Goal: Transaction & Acquisition: Purchase product/service

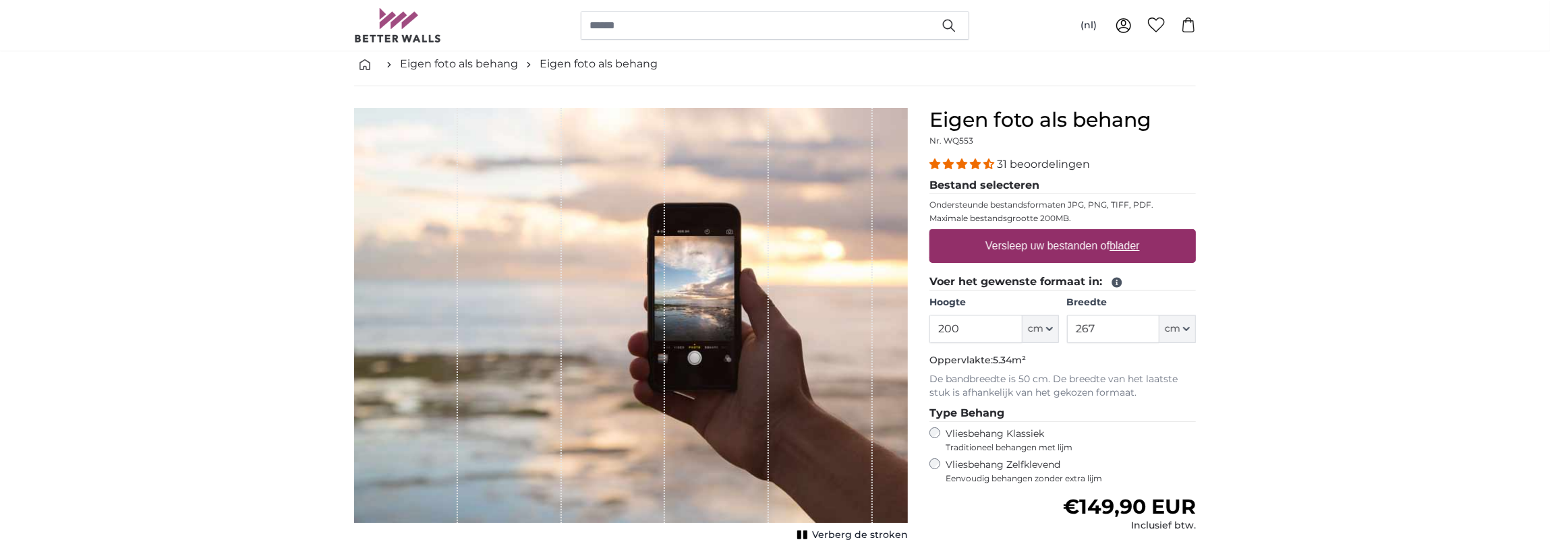
click at [1091, 243] on label "Versleep uw bestanden of blader" at bounding box center [1062, 246] width 165 height 27
click at [1091, 233] on input "Versleep uw bestanden of blader" at bounding box center [1062, 231] width 266 height 4
type input "**********"
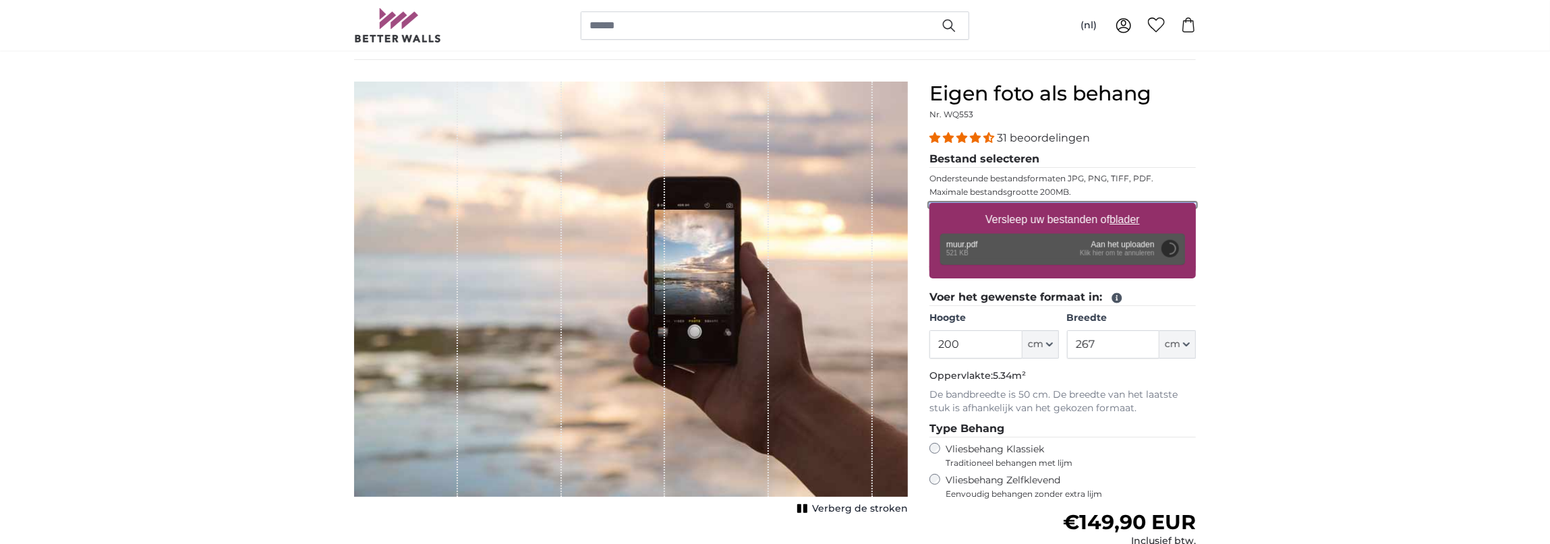
scroll to position [135, 0]
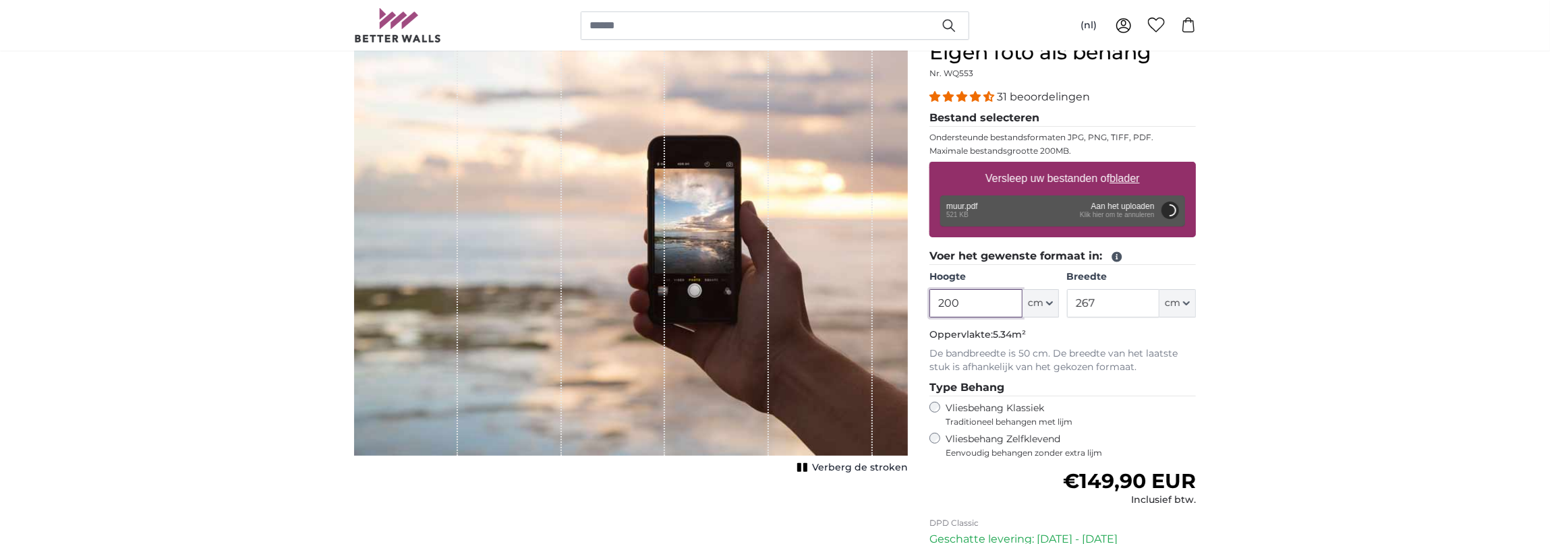
click at [1007, 304] on input "200" at bounding box center [975, 303] width 92 height 28
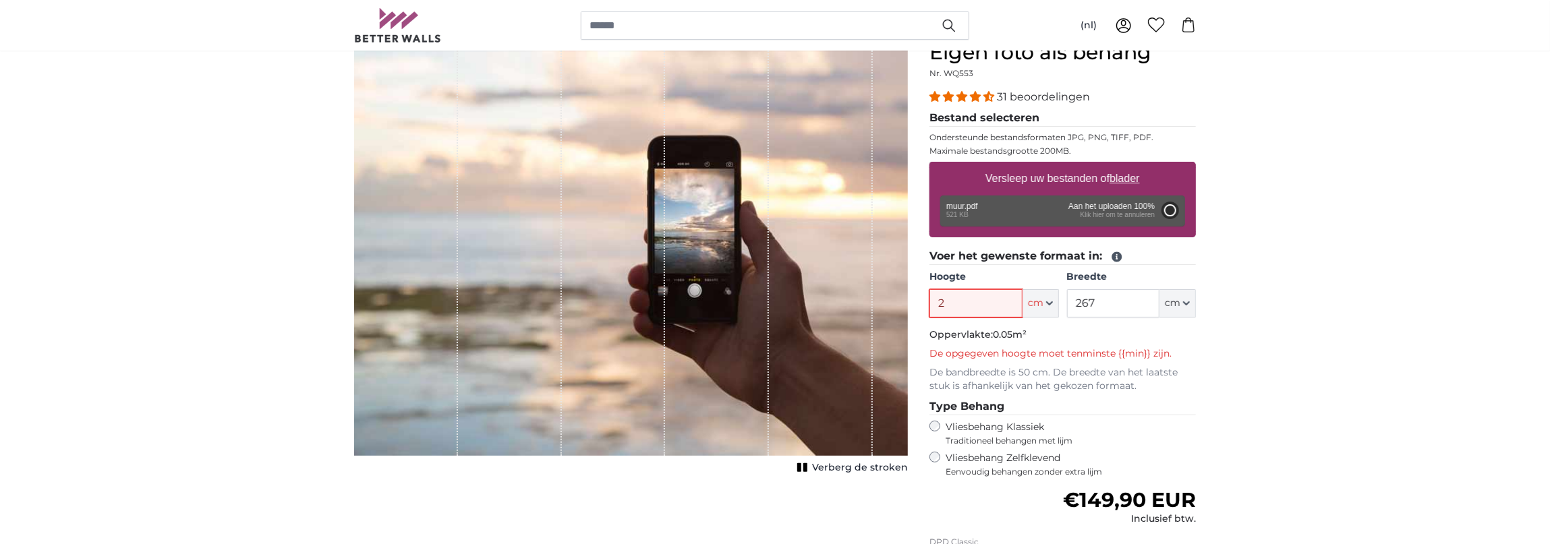
click at [1007, 304] on input "2" at bounding box center [975, 303] width 92 height 28
type input "241"
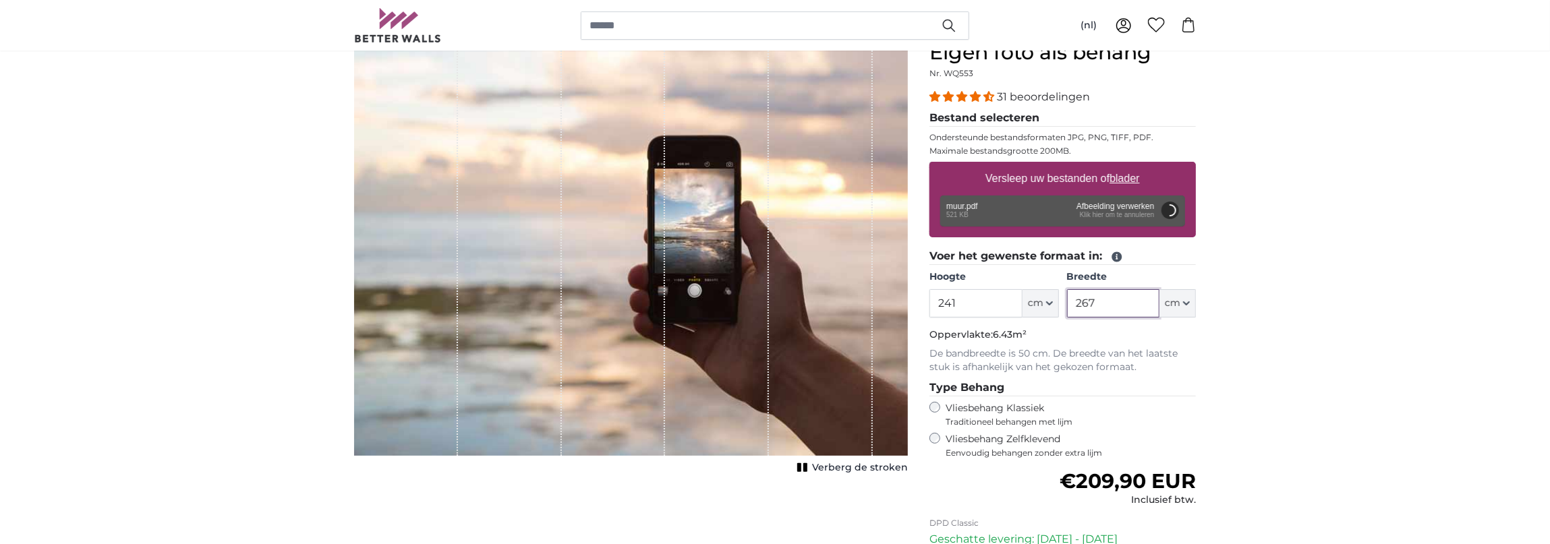
click at [1098, 301] on input "267" at bounding box center [1113, 303] width 92 height 28
type input "476"
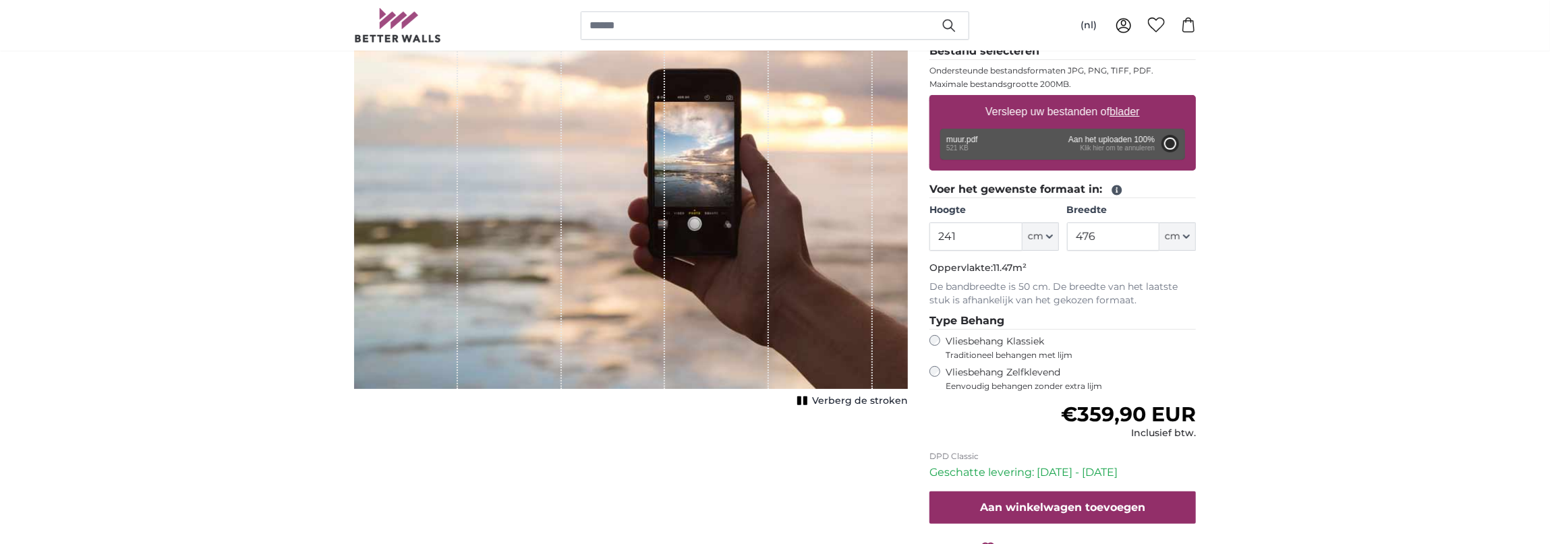
type input "200"
type input "396"
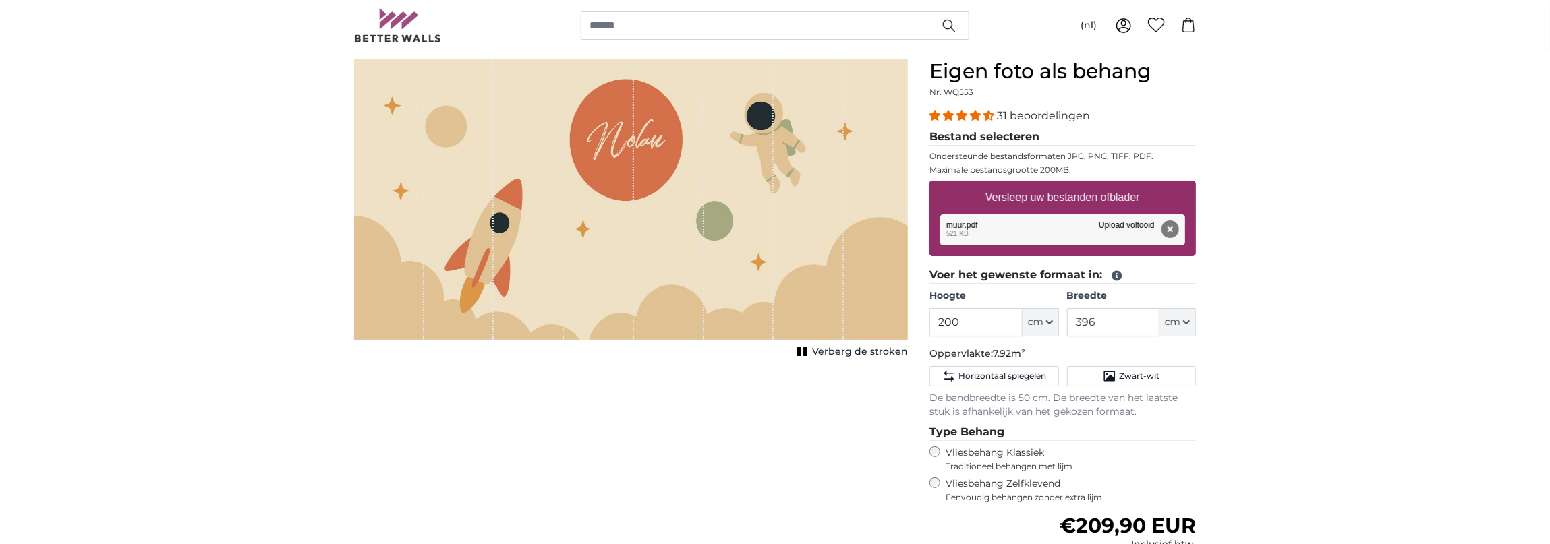
scroll to position [135, 0]
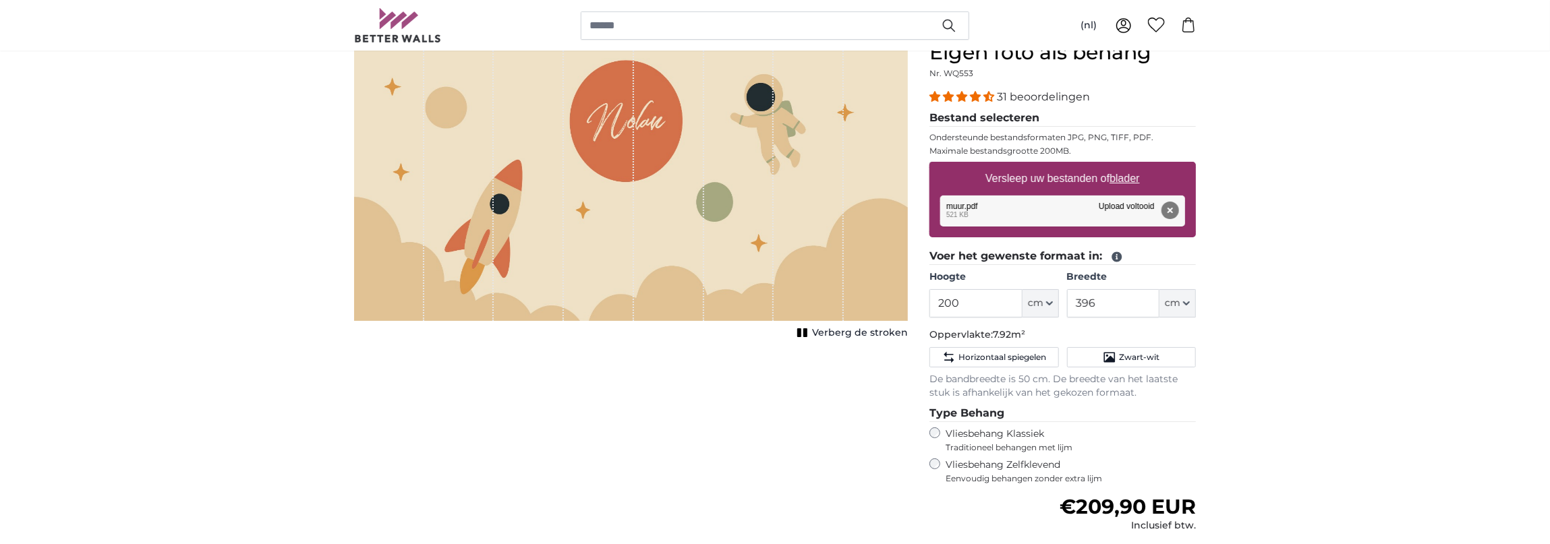
click at [1008, 463] on label "Vliesbehang Zelfklevend Eenvoudig behangen zonder extra lijm" at bounding box center [1071, 472] width 250 height 26
click at [722, 480] on div "Annuleren Afbeelding bijsnijden Verberg de stroken" at bounding box center [630, 377] width 575 height 675
click at [801, 335] on rect "1 of 1" at bounding box center [799, 332] width 4 height 9
click at [818, 336] on rect "1 of 1" at bounding box center [815, 332] width 4 height 9
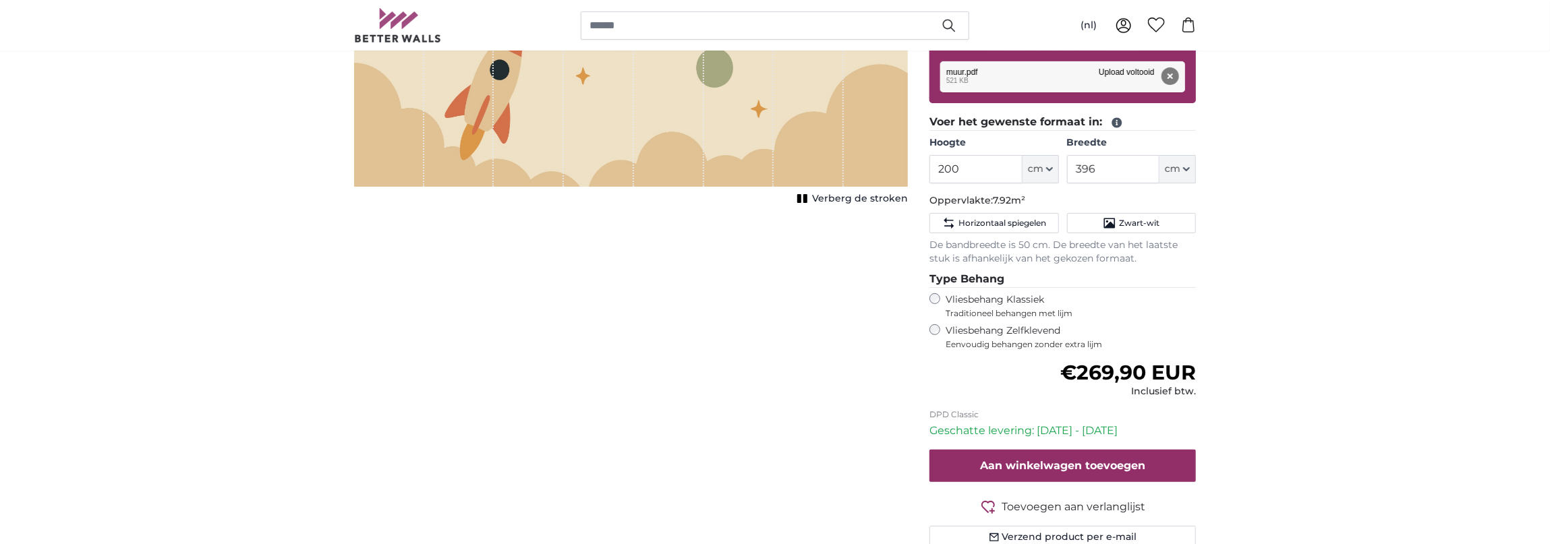
scroll to position [67, 0]
